Goal: Transaction & Acquisition: Book appointment/travel/reservation

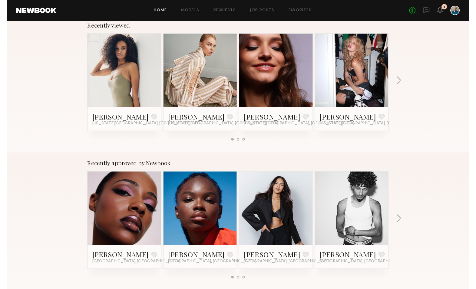
scroll to position [2, 0]
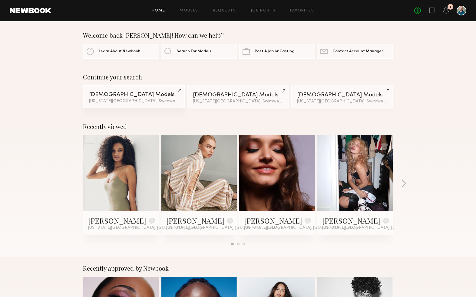
click at [157, 94] on div "Female Models" at bounding box center [134, 95] width 90 height 6
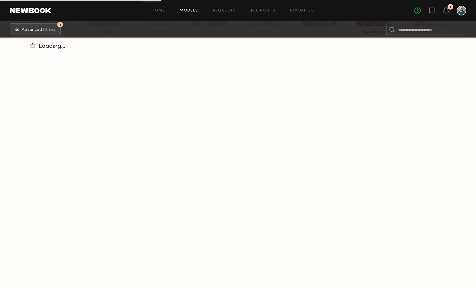
scroll to position [104, 0]
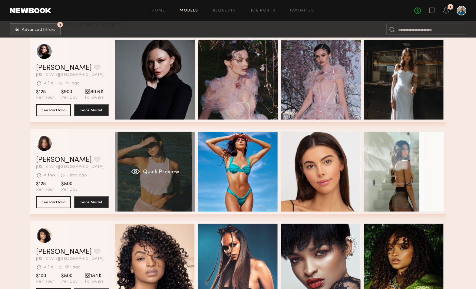
click at [168, 178] on div "Quick Preview" at bounding box center [155, 172] width 80 height 80
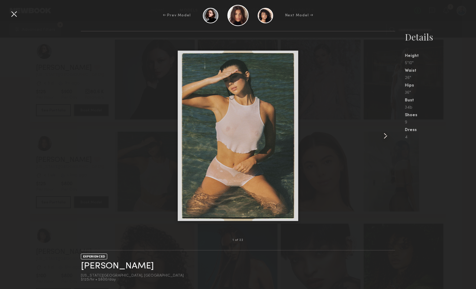
click at [386, 135] on common-icon at bounding box center [385, 136] width 10 height 10
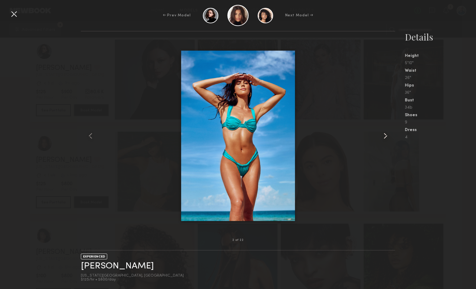
click at [386, 135] on common-icon at bounding box center [385, 136] width 10 height 10
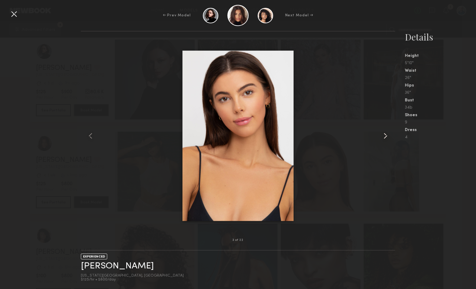
click at [386, 135] on common-icon at bounding box center [385, 136] width 10 height 10
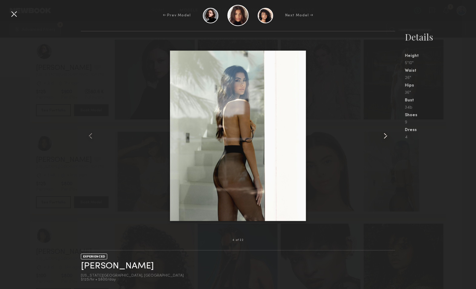
click at [386, 135] on common-icon at bounding box center [385, 136] width 10 height 10
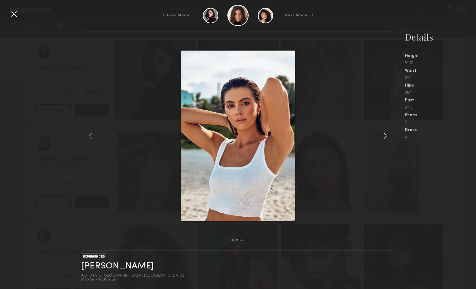
click at [386, 135] on common-icon at bounding box center [385, 136] width 10 height 10
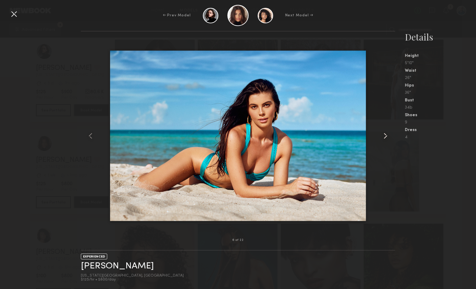
click at [386, 135] on common-icon at bounding box center [385, 136] width 10 height 10
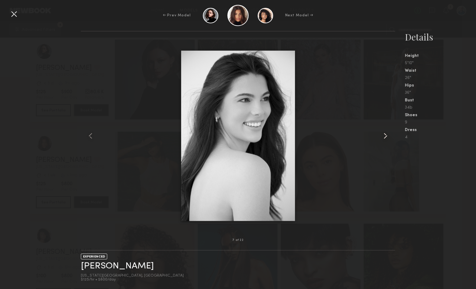
click at [386, 135] on common-icon at bounding box center [385, 136] width 10 height 10
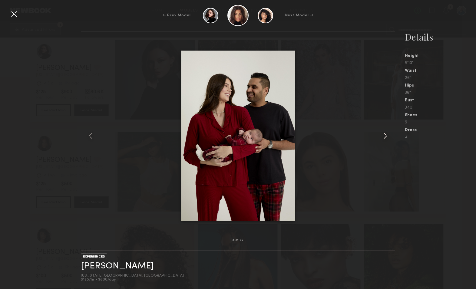
click at [386, 135] on common-icon at bounding box center [385, 136] width 10 height 10
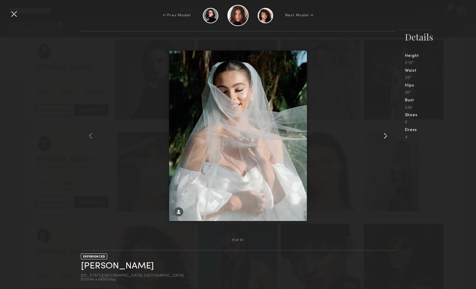
click at [386, 135] on common-icon at bounding box center [385, 136] width 10 height 10
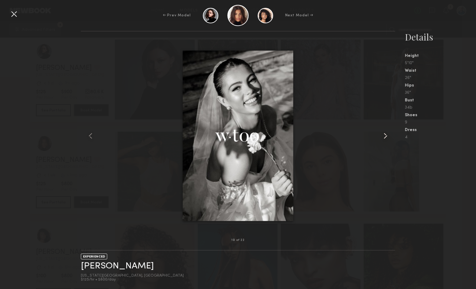
click at [386, 135] on common-icon at bounding box center [385, 136] width 10 height 10
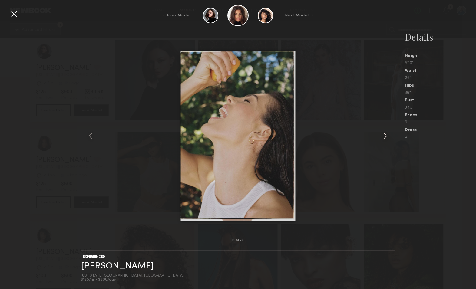
click at [386, 135] on common-icon at bounding box center [385, 136] width 10 height 10
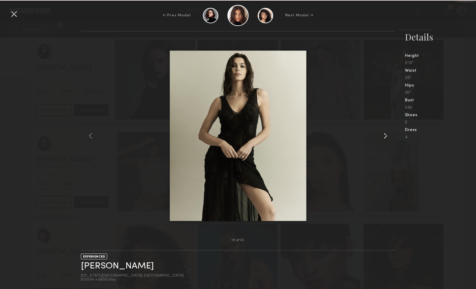
click at [386, 135] on common-icon at bounding box center [385, 136] width 10 height 10
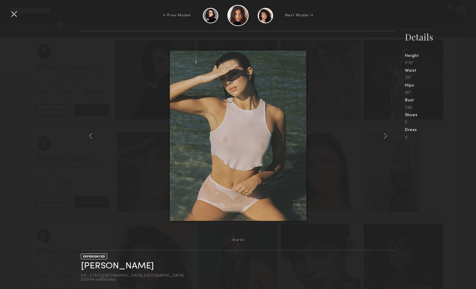
click at [15, 12] on div at bounding box center [14, 14] width 10 height 10
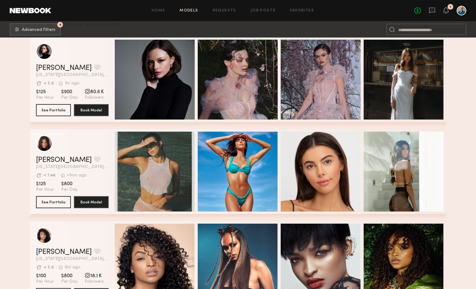
scroll to position [177, 0]
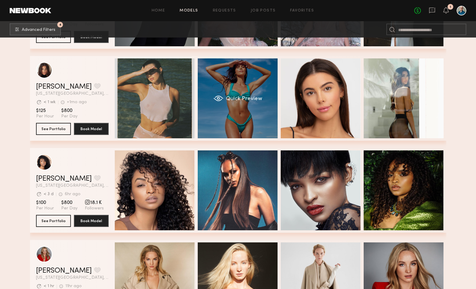
click at [252, 103] on div "Quick Preview" at bounding box center [238, 98] width 80 height 80
